Goal: Information Seeking & Learning: Check status

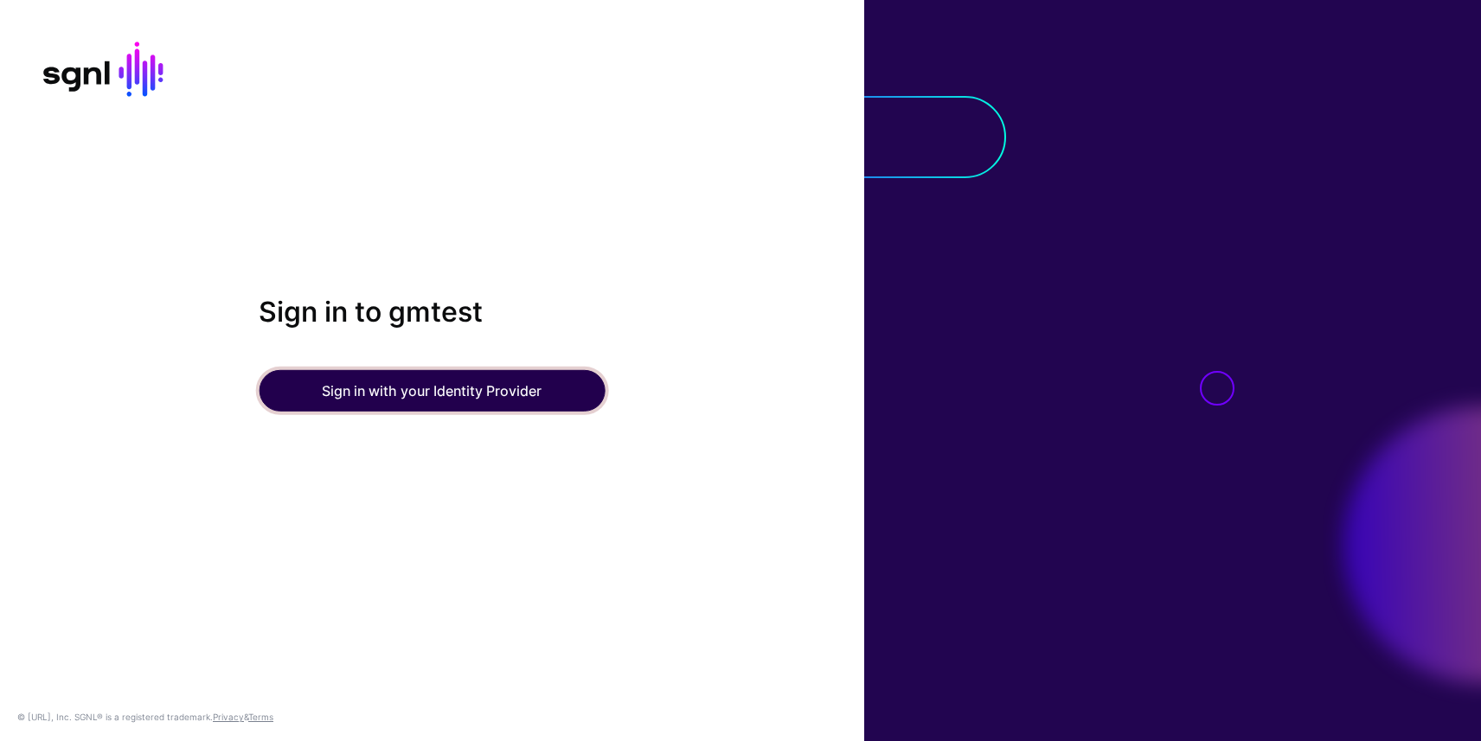
click at [435, 393] on button "Sign in with your Identity Provider" at bounding box center [432, 391] width 346 height 42
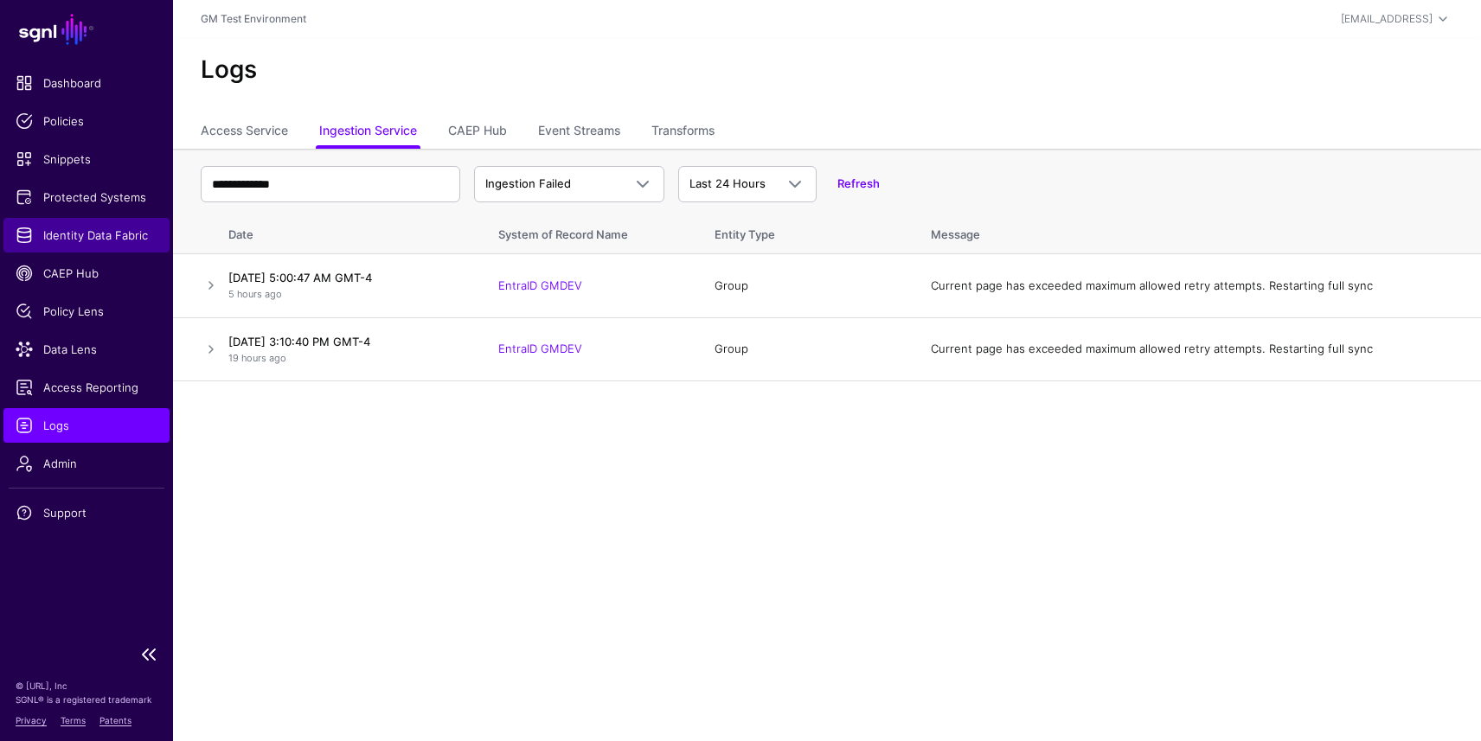
click at [81, 228] on span "Identity Data Fabric" at bounding box center [87, 235] width 142 height 17
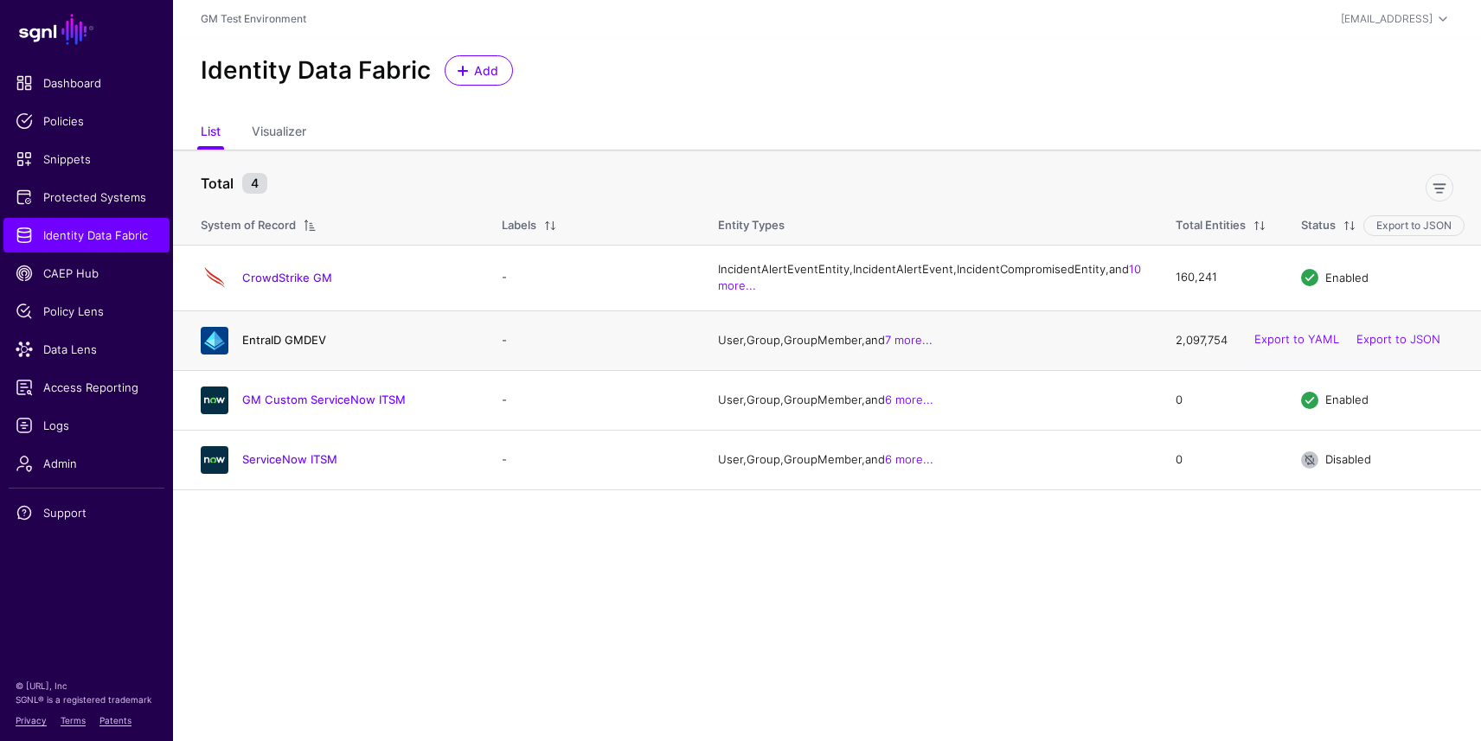
click at [305, 347] on link "EntraID GMDEV" at bounding box center [284, 340] width 84 height 14
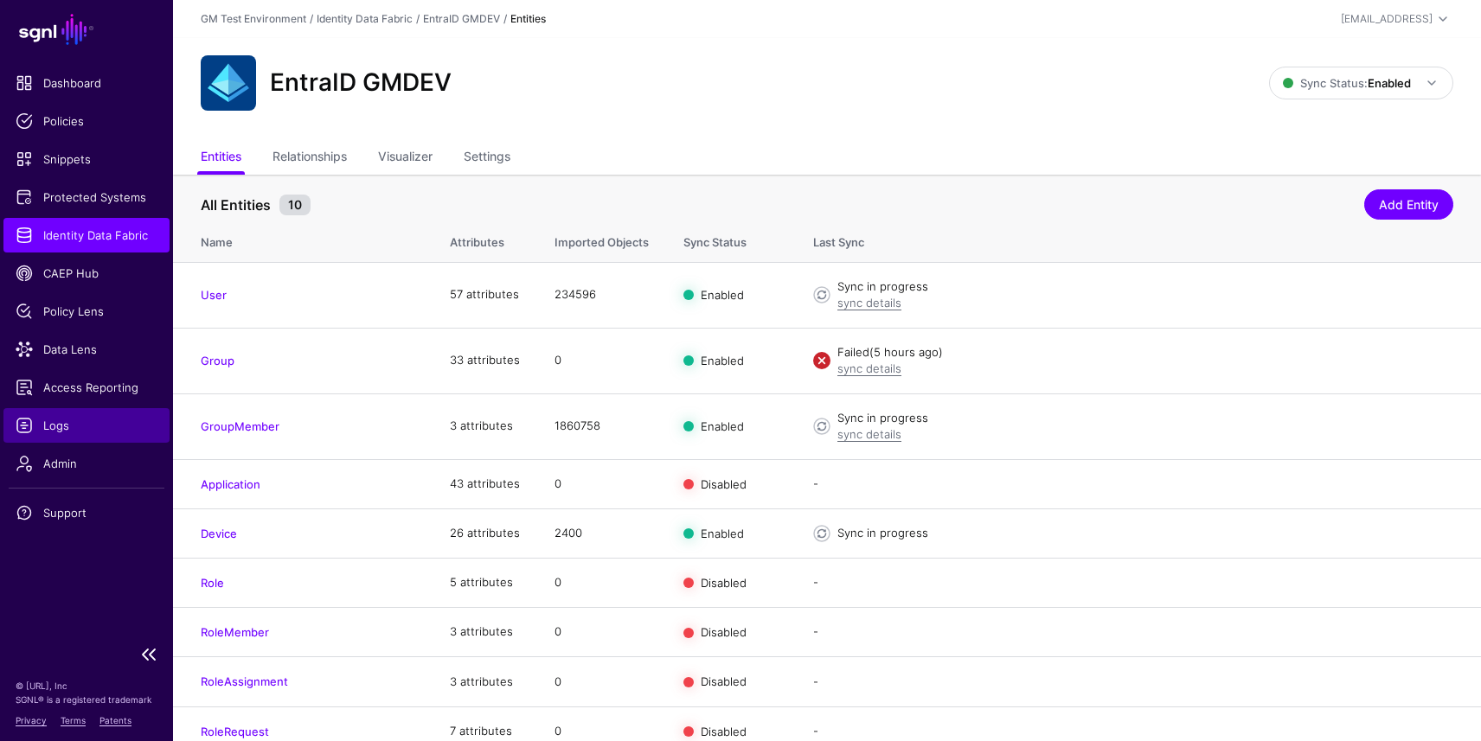
click at [64, 427] on span "Logs" at bounding box center [87, 425] width 142 height 17
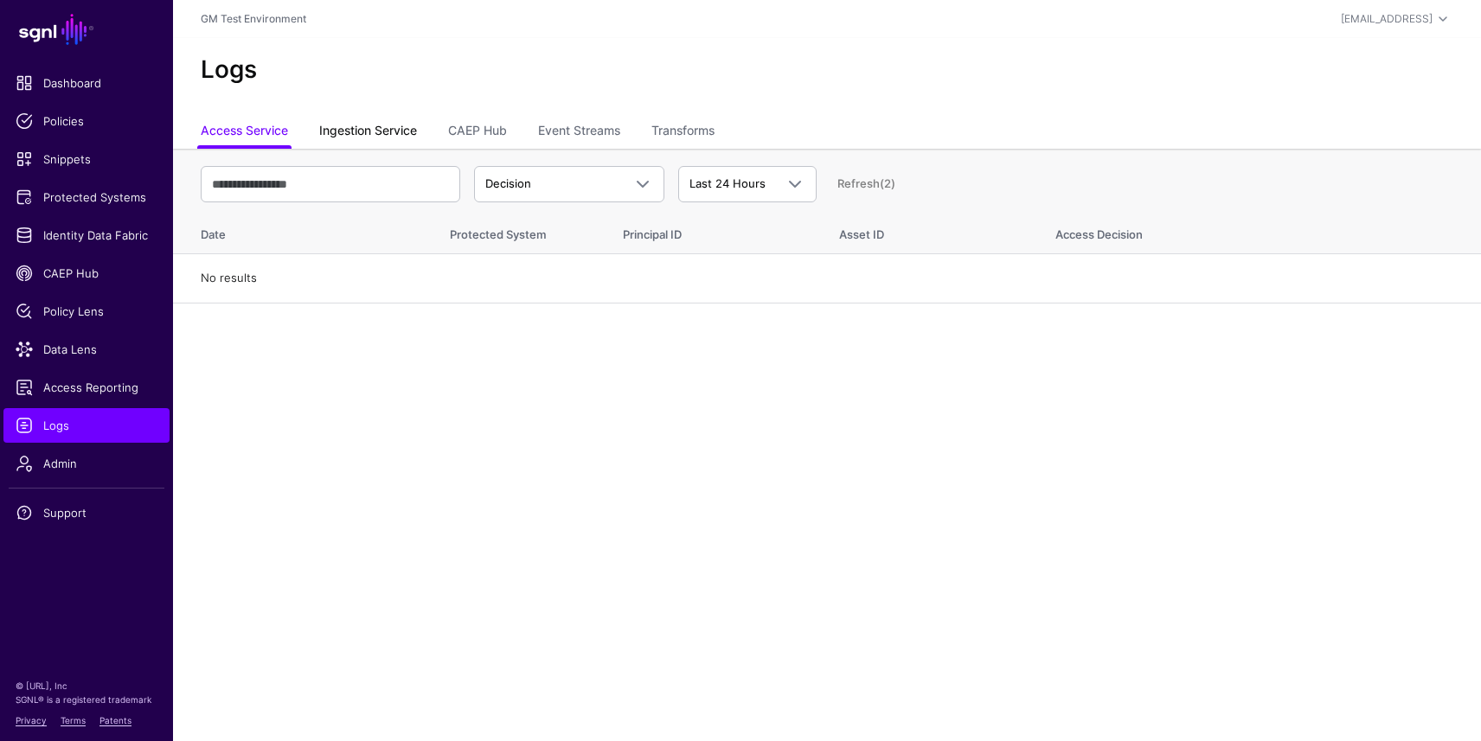
click at [376, 133] on link "Ingestion Service" at bounding box center [368, 132] width 98 height 33
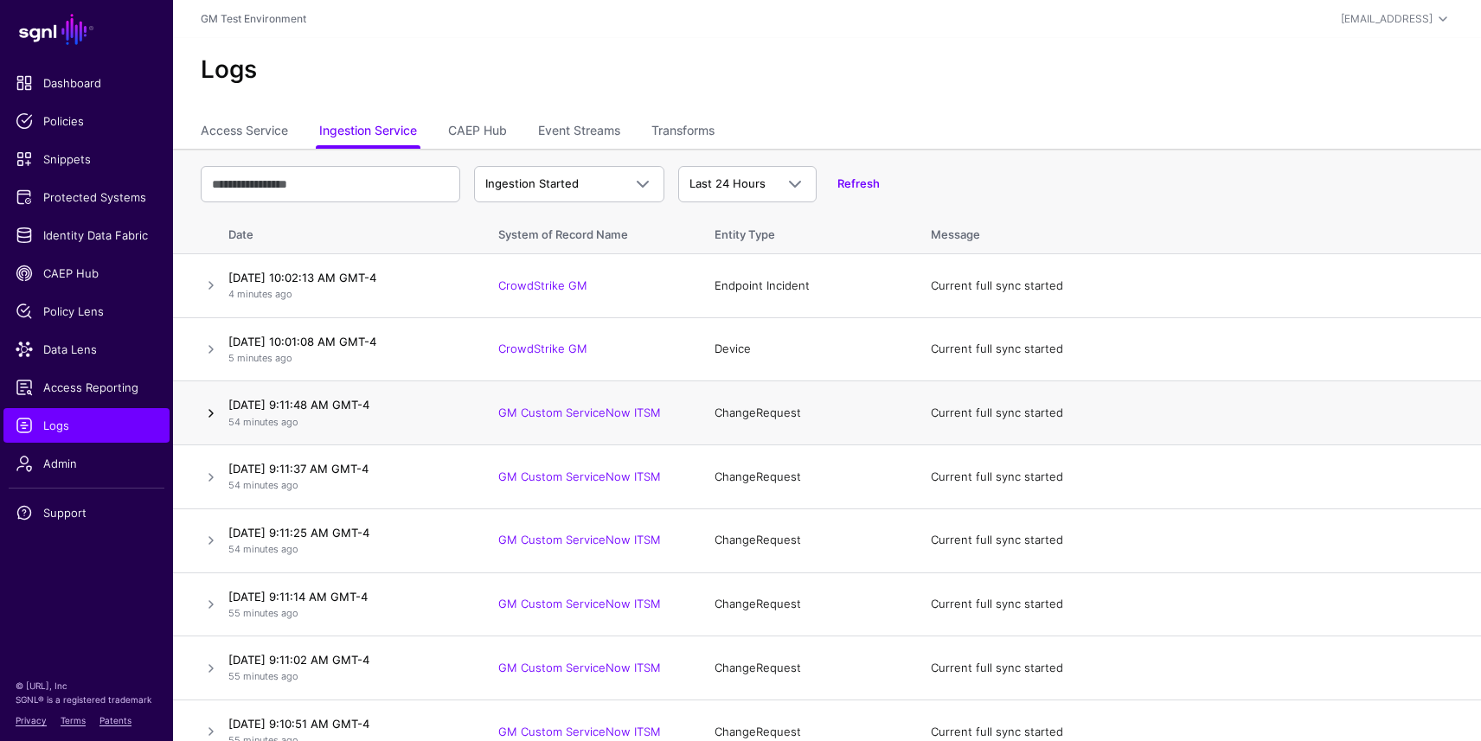
click at [208, 410] on link at bounding box center [211, 413] width 21 height 21
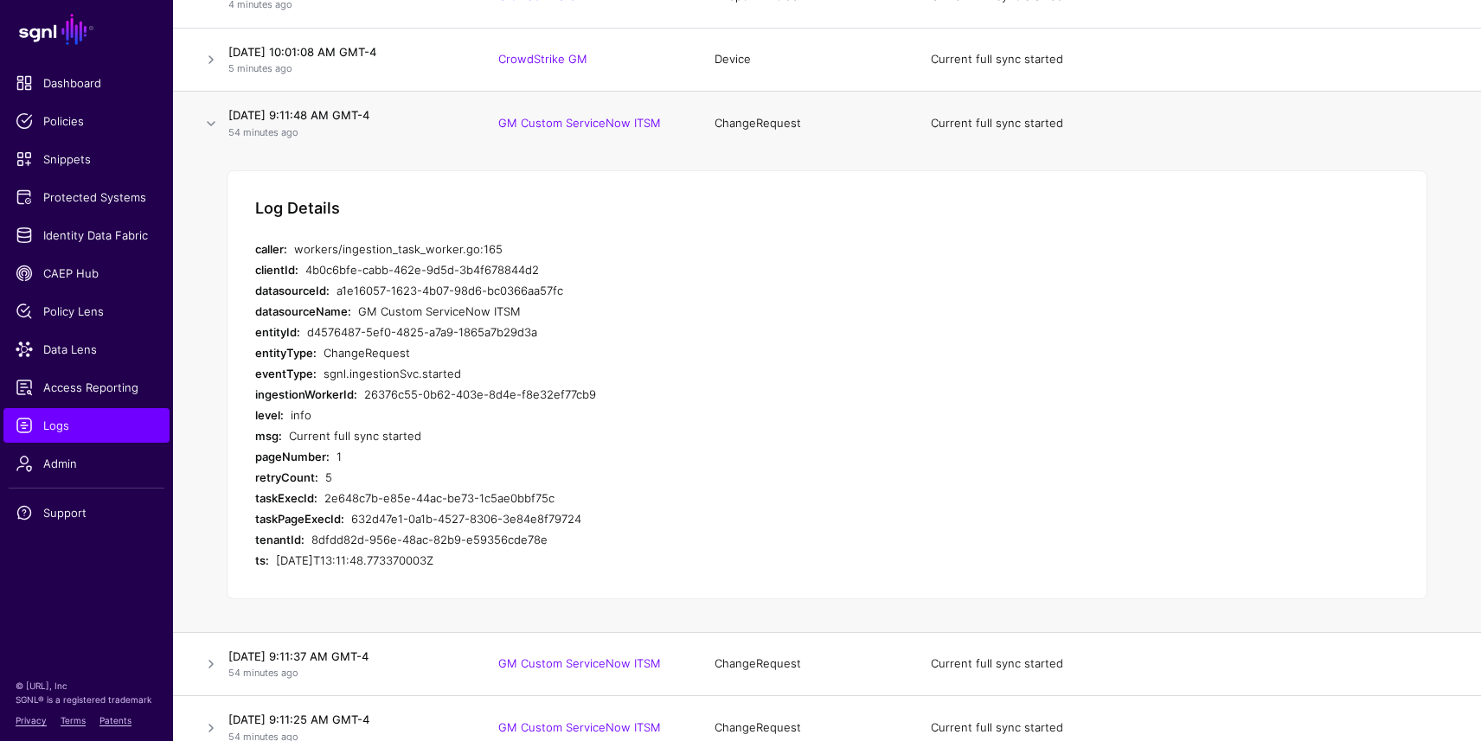
scroll to position [292, 0]
click at [206, 119] on link at bounding box center [211, 121] width 21 height 21
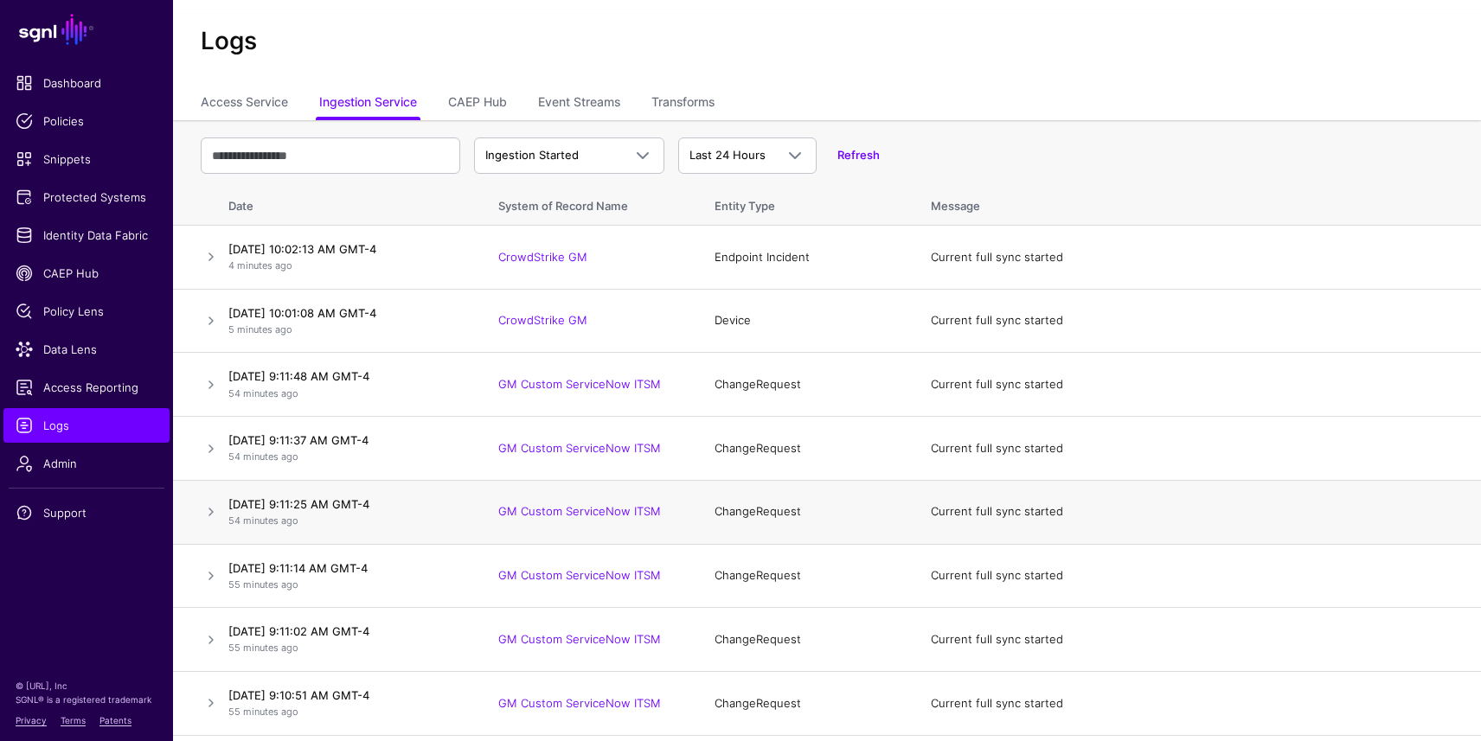
scroll to position [50, 0]
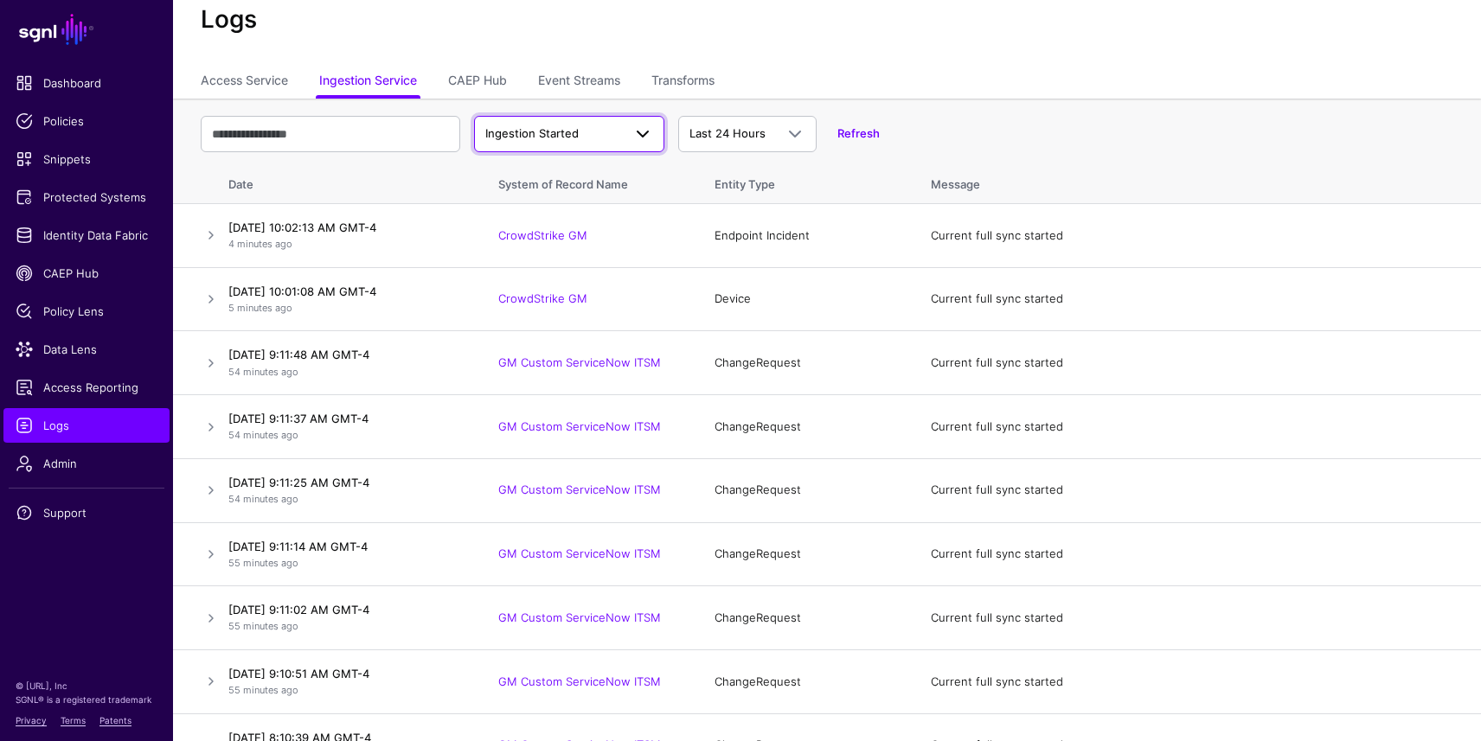
click at [649, 127] on span at bounding box center [642, 134] width 21 height 21
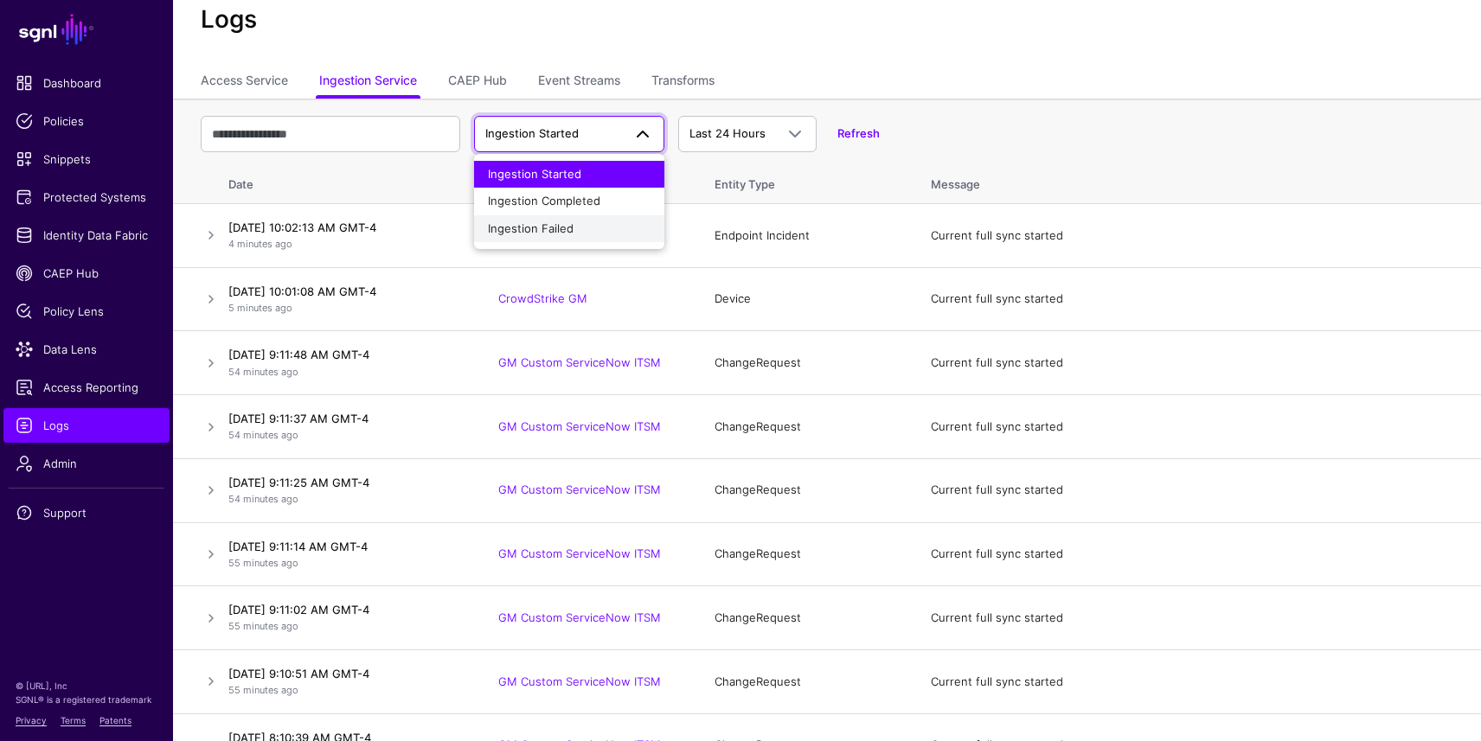
click at [600, 221] on div "Ingestion Failed" at bounding box center [569, 229] width 163 height 17
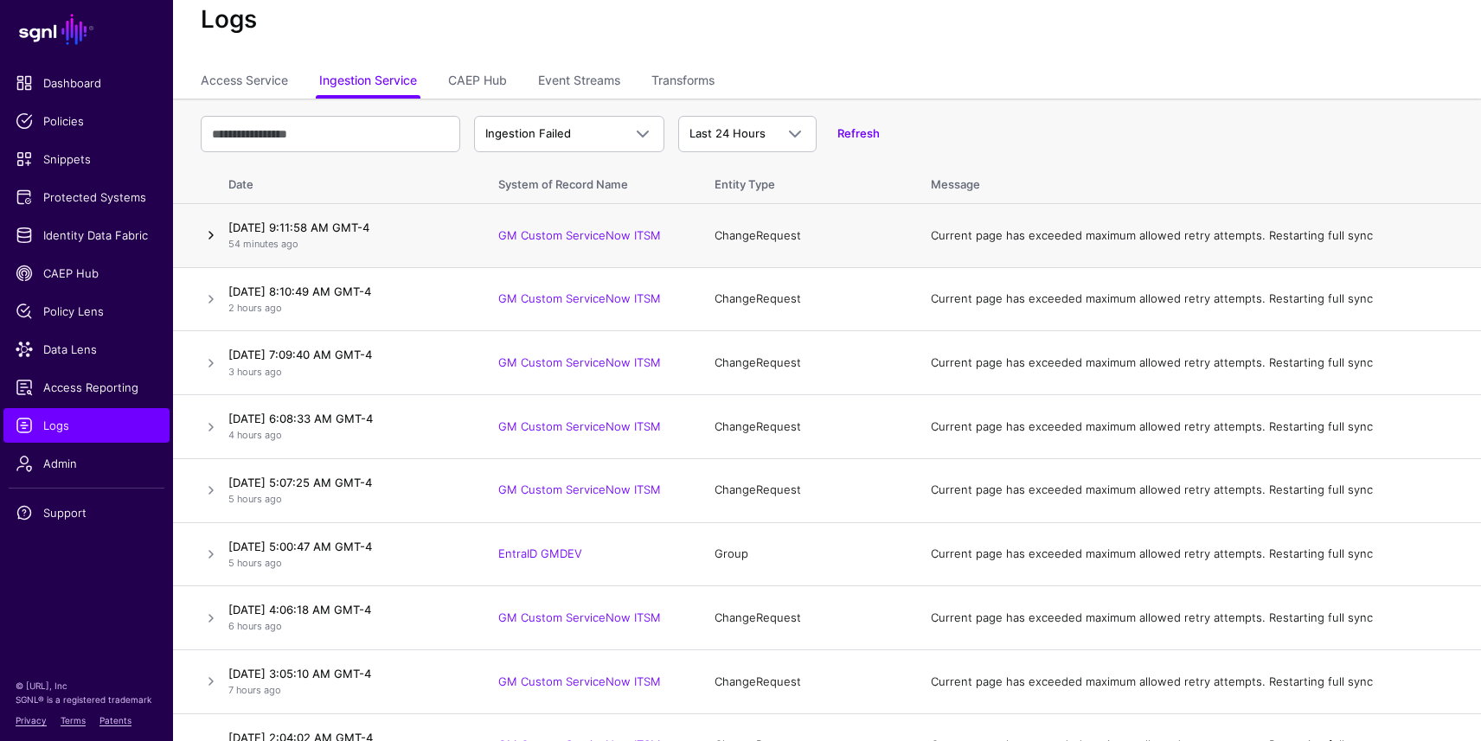
click at [207, 241] on link at bounding box center [211, 235] width 21 height 21
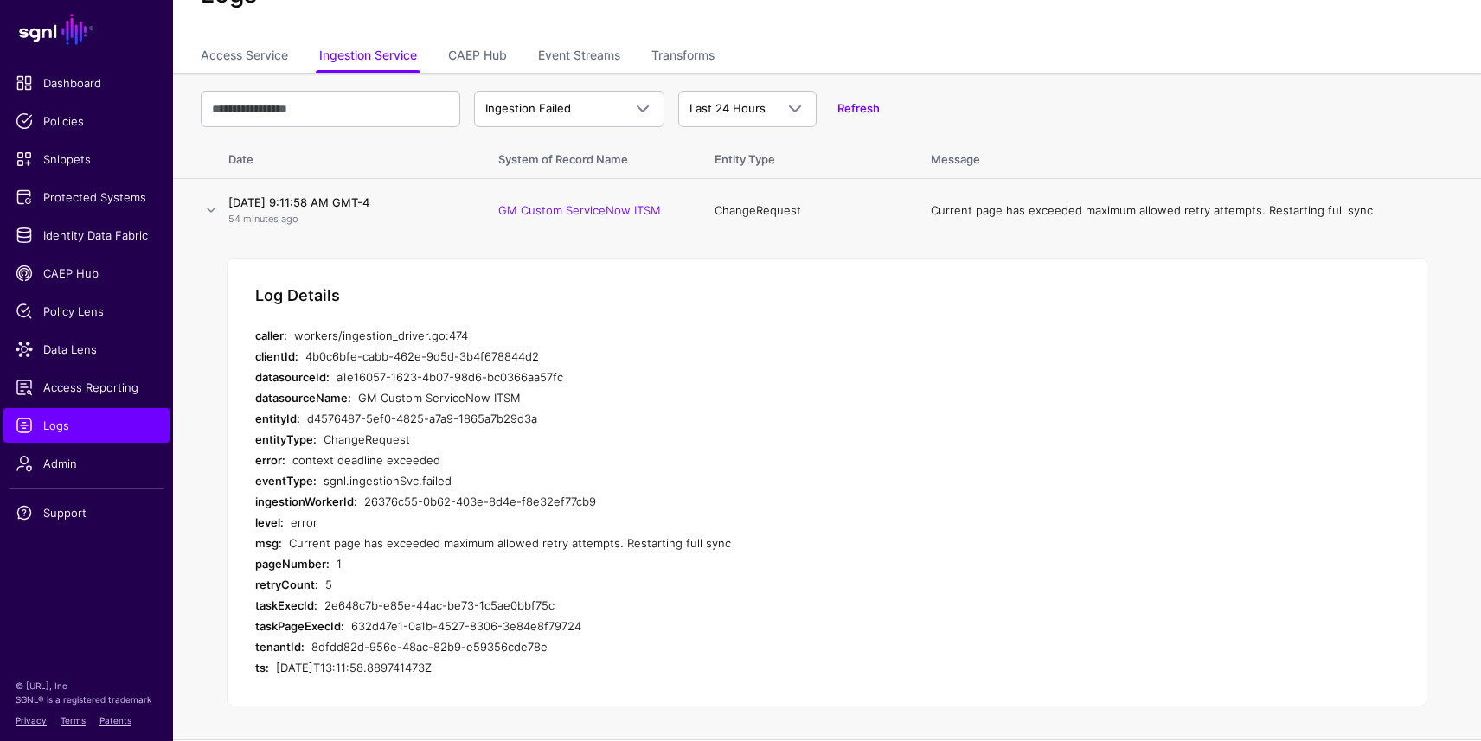
scroll to position [114, 0]
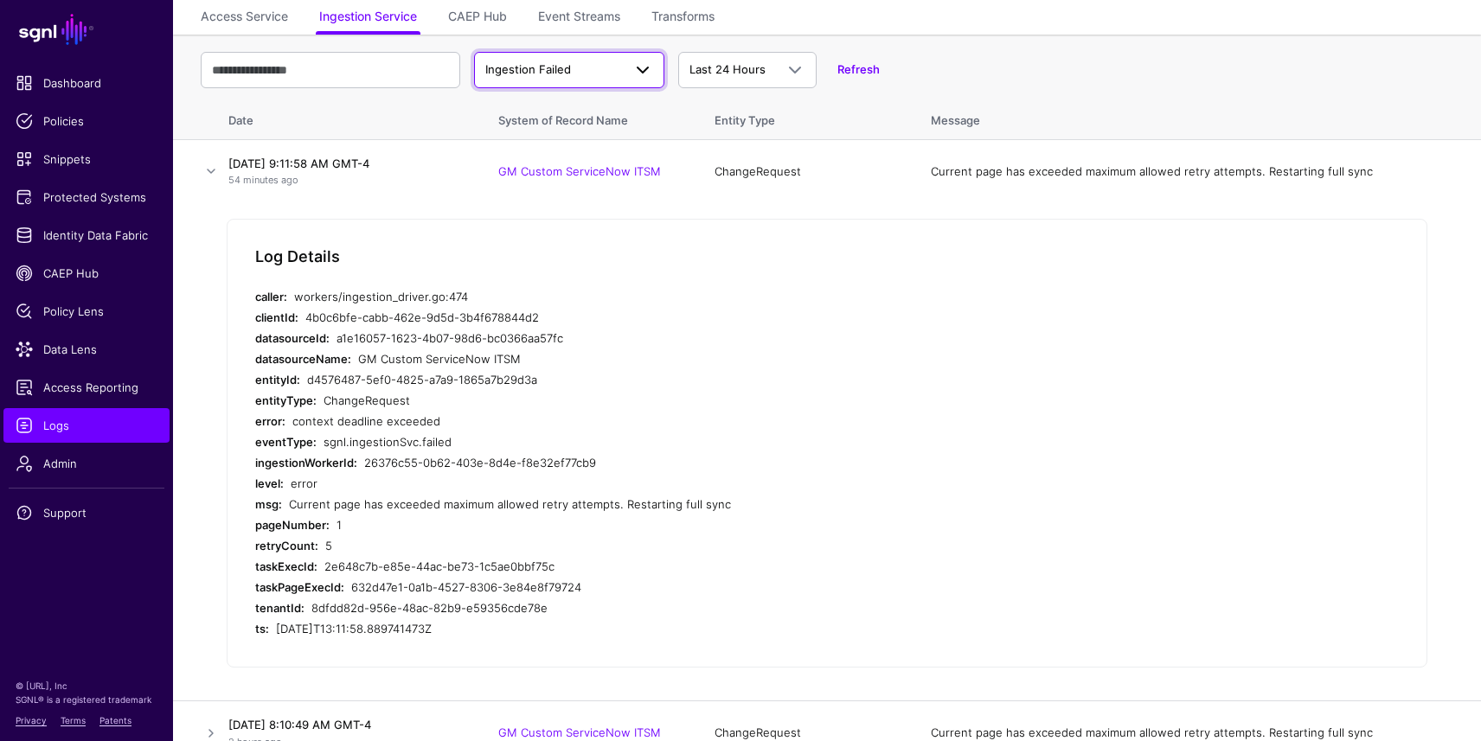
click at [610, 74] on span "Ingestion Failed" at bounding box center [553, 69] width 137 height 17
click at [610, 73] on span "Ingestion Failed" at bounding box center [553, 69] width 137 height 17
click at [209, 170] on link at bounding box center [211, 171] width 21 height 21
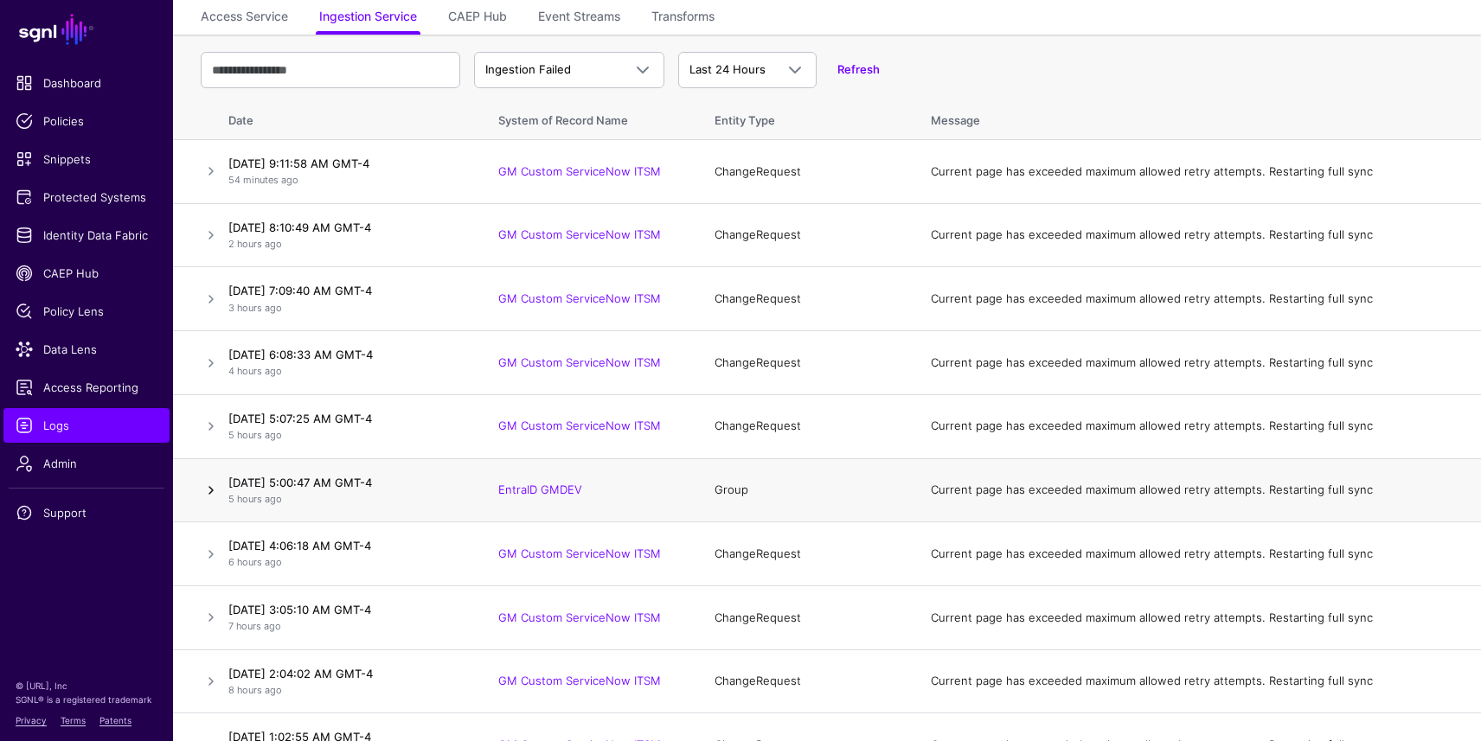
click at [215, 490] on link at bounding box center [211, 490] width 21 height 21
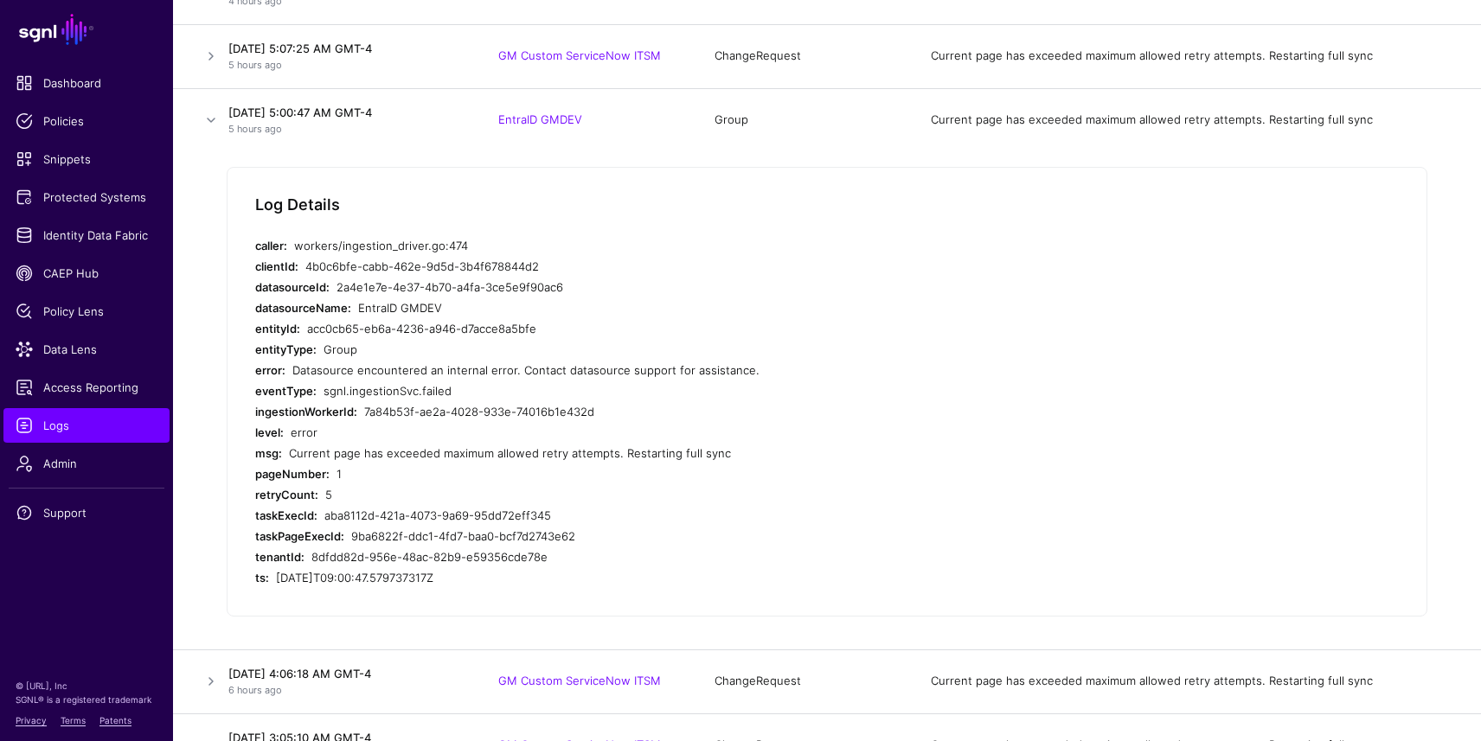
scroll to position [519, 0]
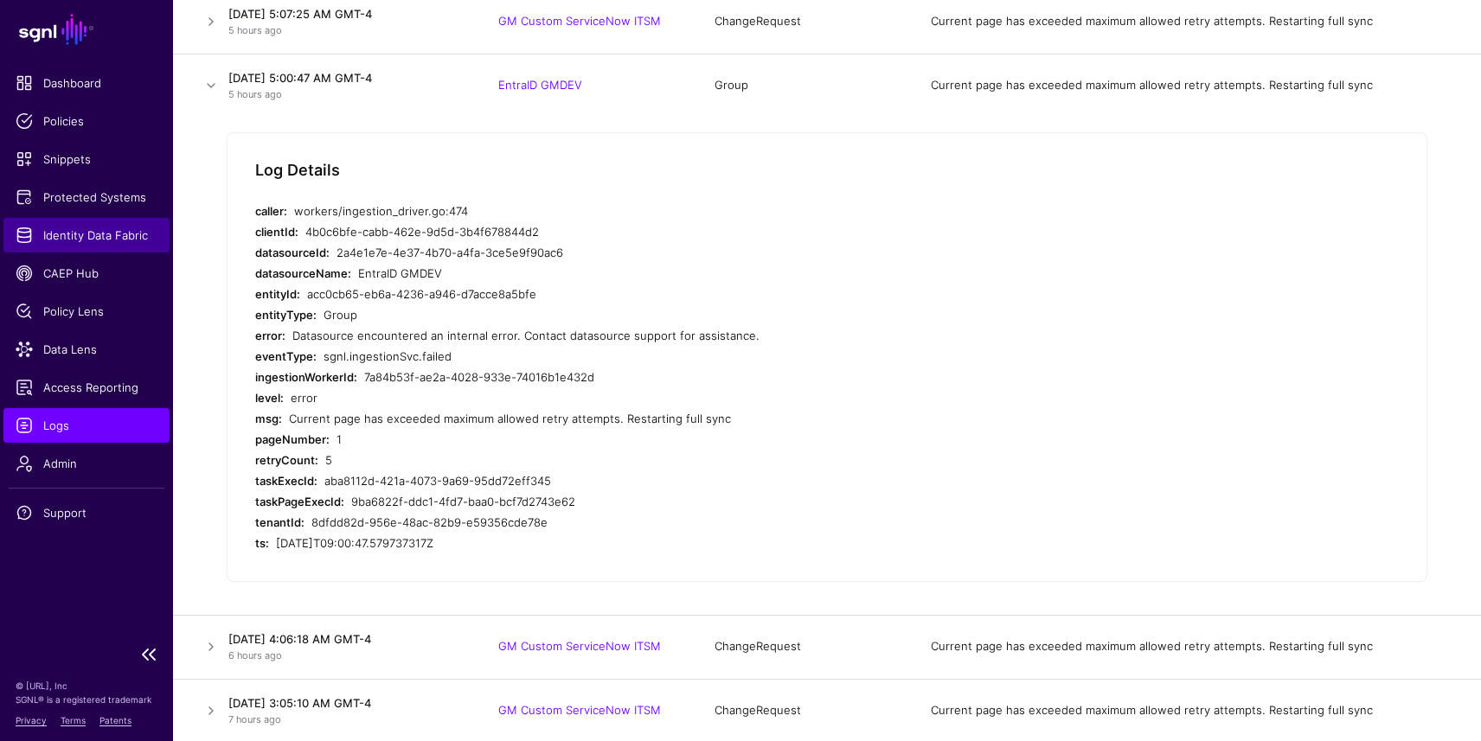
click at [102, 227] on span "Identity Data Fabric" at bounding box center [87, 235] width 142 height 17
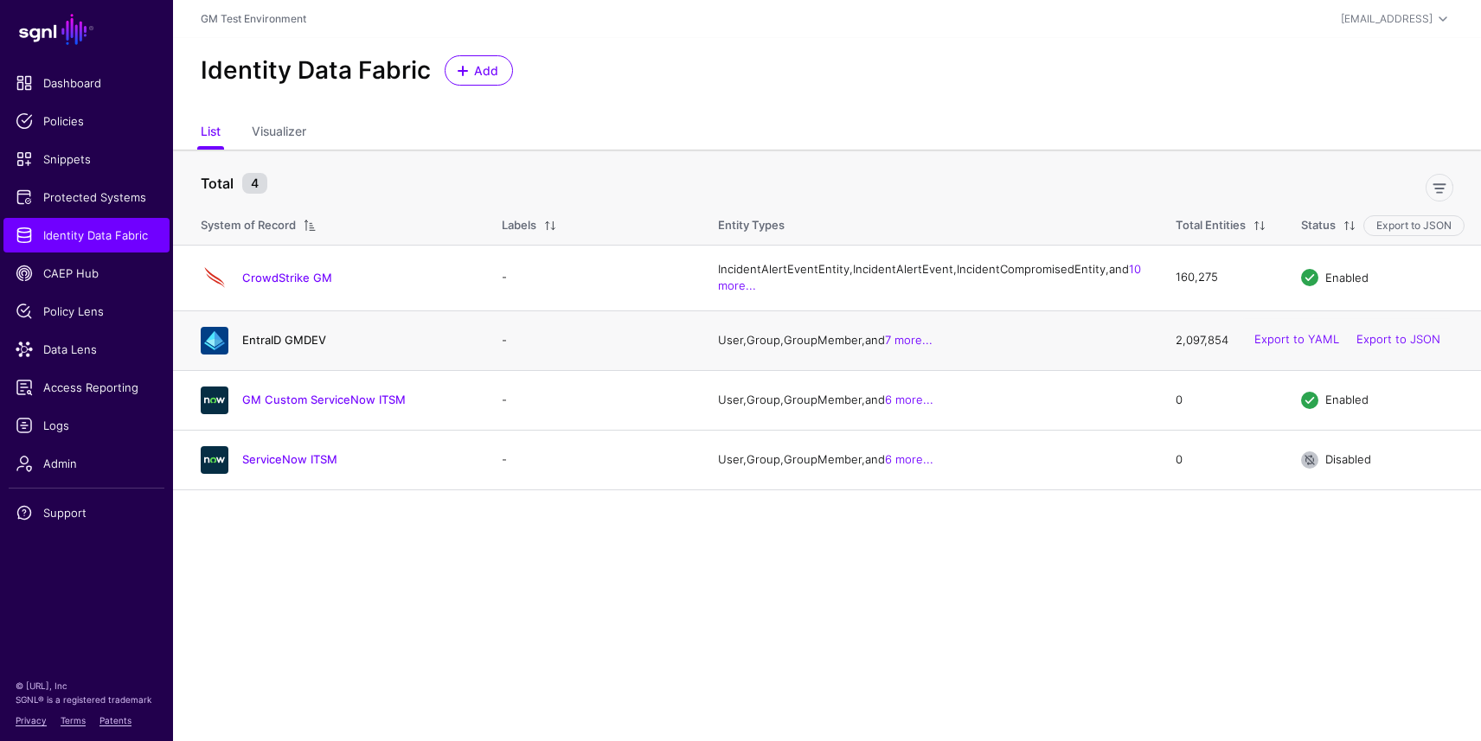
click at [266, 347] on link "EntraID GMDEV" at bounding box center [284, 340] width 84 height 14
